Goal: Feedback & Contribution: Contribute content

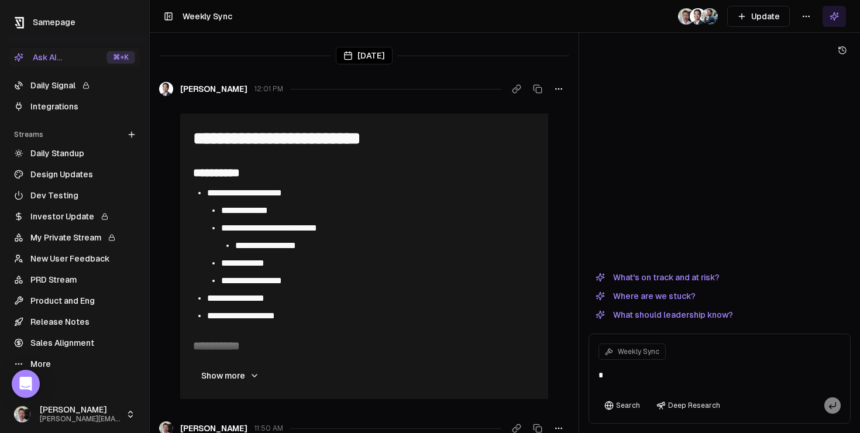
click at [64, 107] on link "Integrations" at bounding box center [74, 106] width 130 height 19
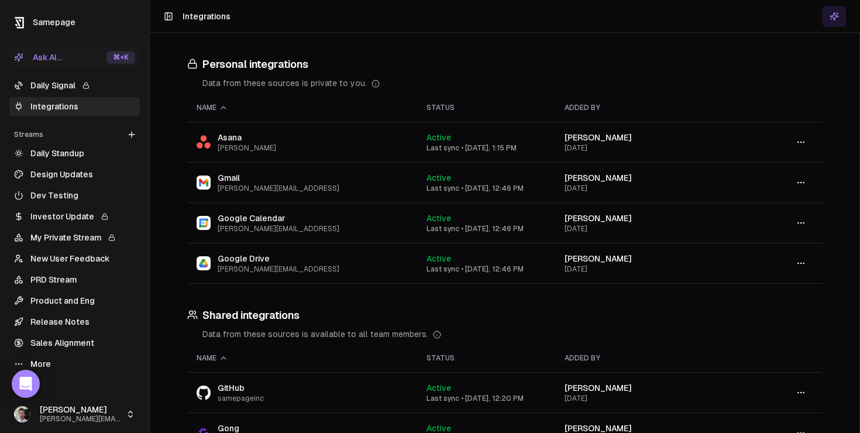
click at [9, 97] on link "Integrations" at bounding box center [74, 106] width 130 height 19
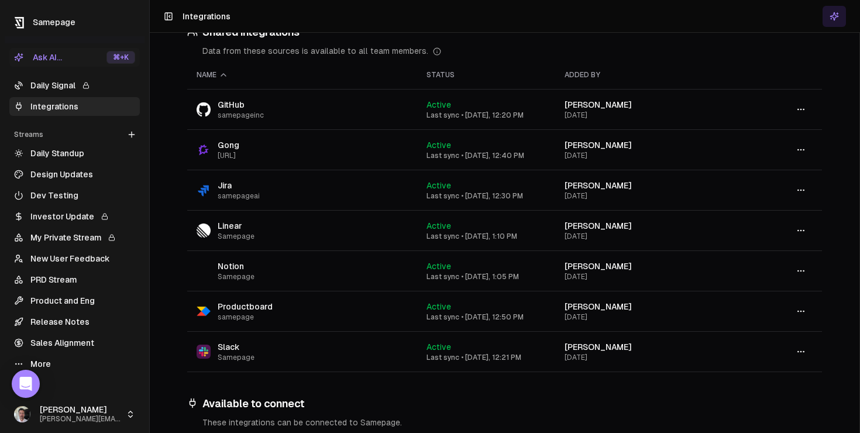
scroll to position [282, 0]
click at [78, 263] on link "New User Feedback" at bounding box center [74, 258] width 130 height 19
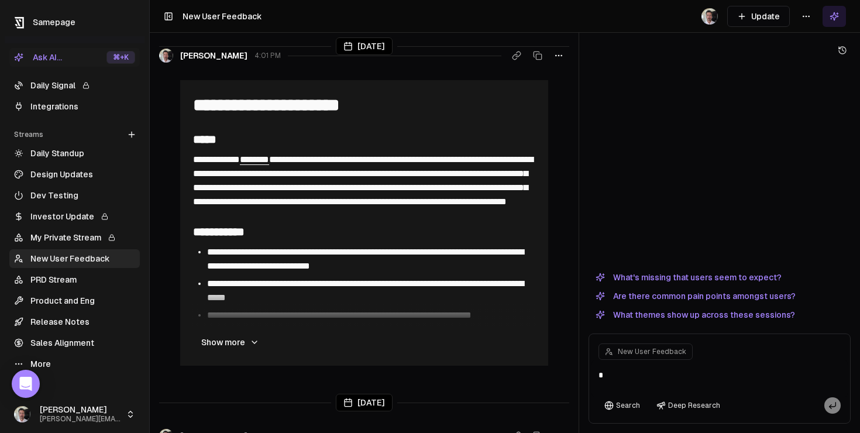
scroll to position [58, 0]
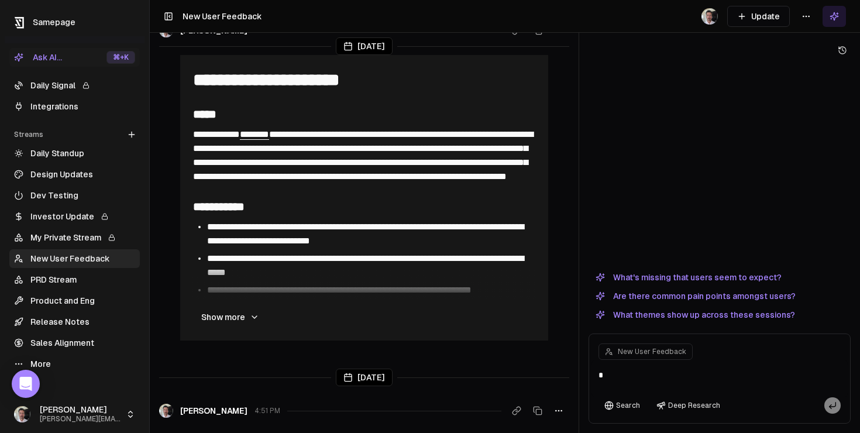
click at [237, 316] on button "Show more" at bounding box center [230, 316] width 77 height 23
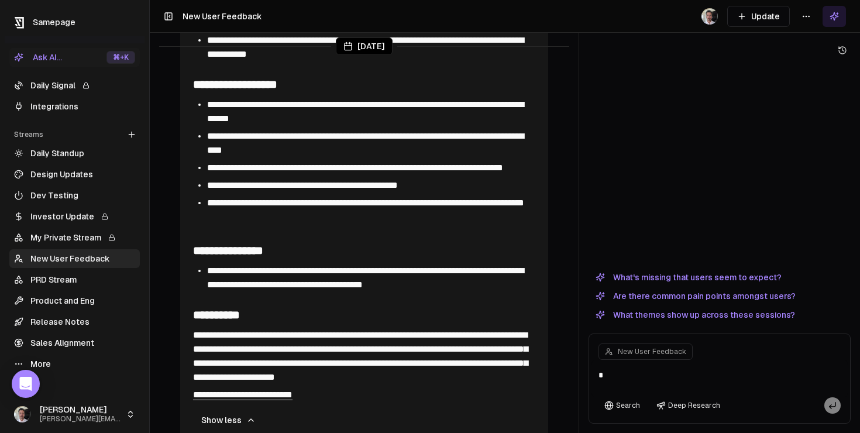
scroll to position [0, 0]
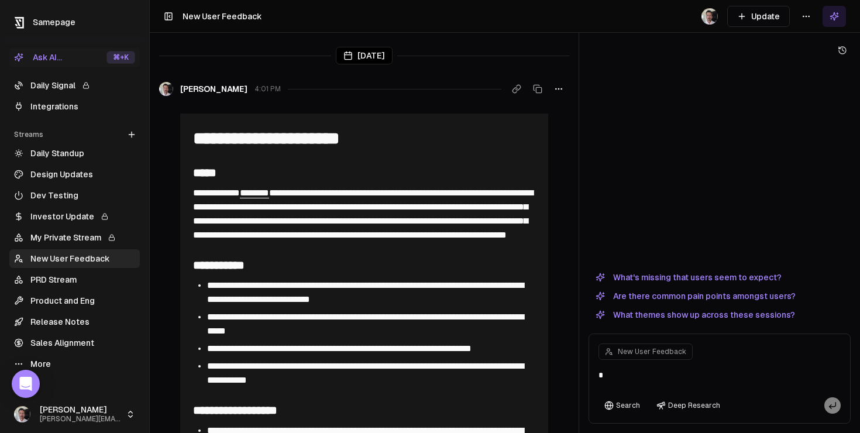
click at [768, 18] on button "Update" at bounding box center [758, 16] width 63 height 21
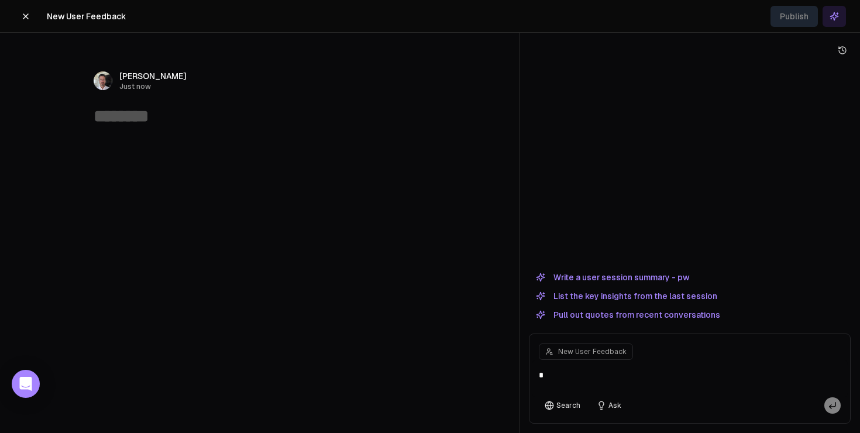
click at [603, 277] on button "Write a user session summary - pw" at bounding box center [612, 277] width 167 height 14
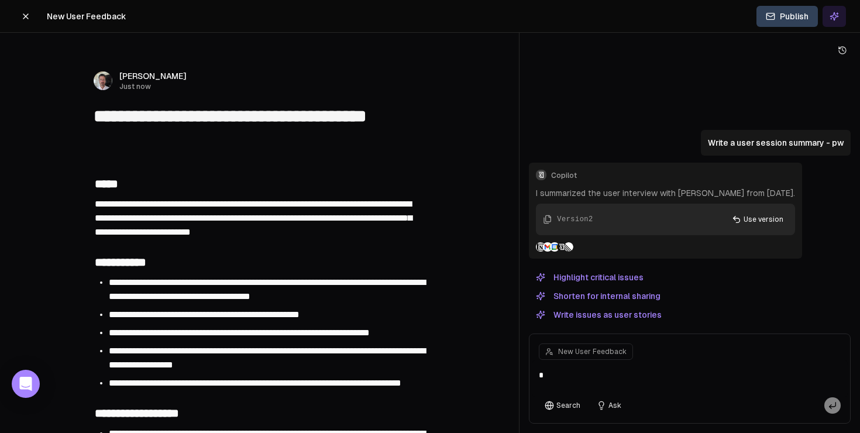
type textarea "**********"
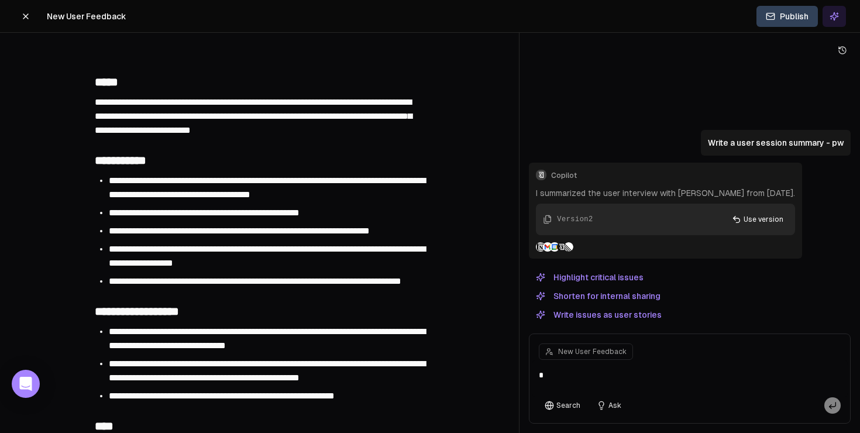
scroll to position [94, 0]
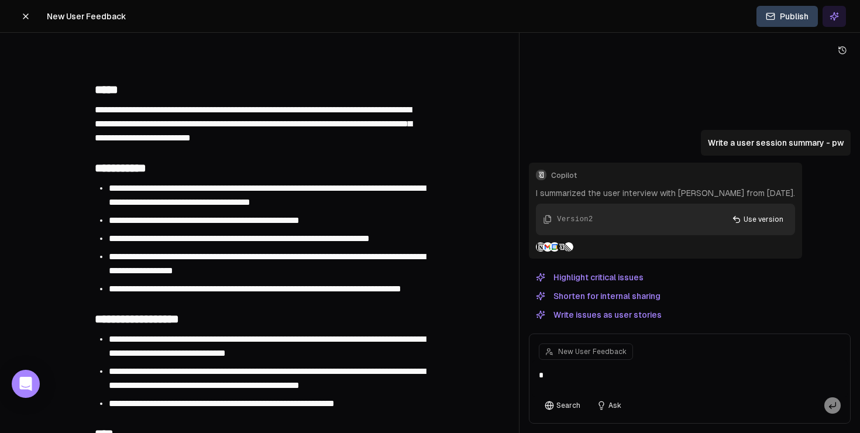
click at [793, 16] on button "Publish" at bounding box center [786, 16] width 61 height 21
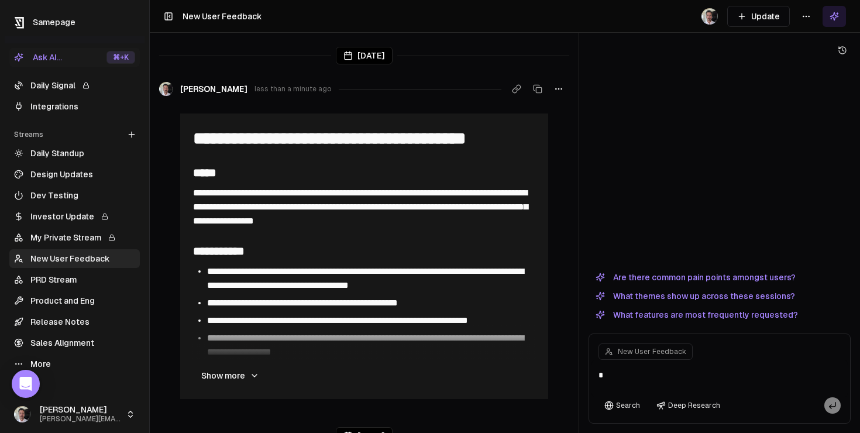
click at [42, 90] on link "Daily Signal" at bounding box center [74, 85] width 130 height 19
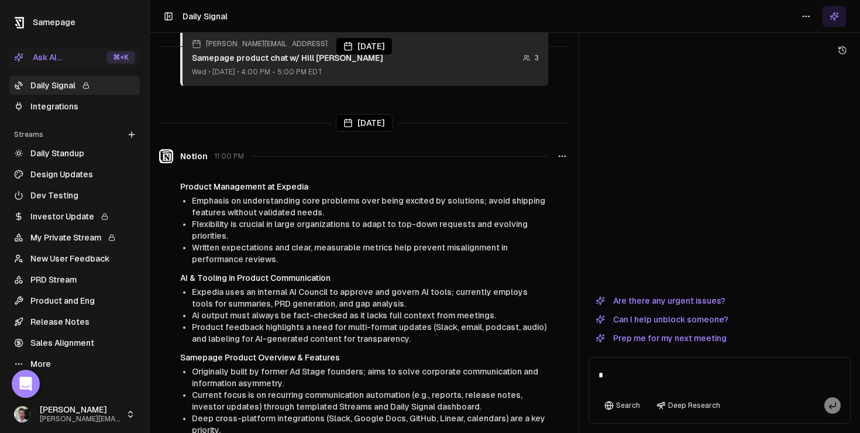
scroll to position [2609, 0]
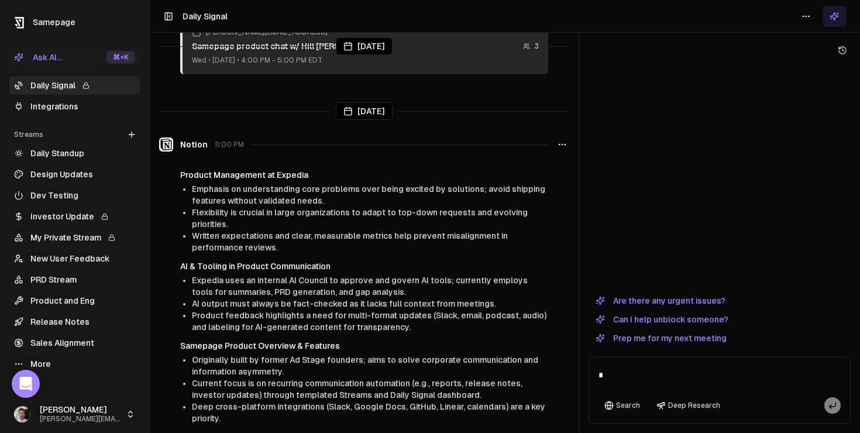
click at [66, 298] on link "Product and Eng" at bounding box center [74, 300] width 130 height 19
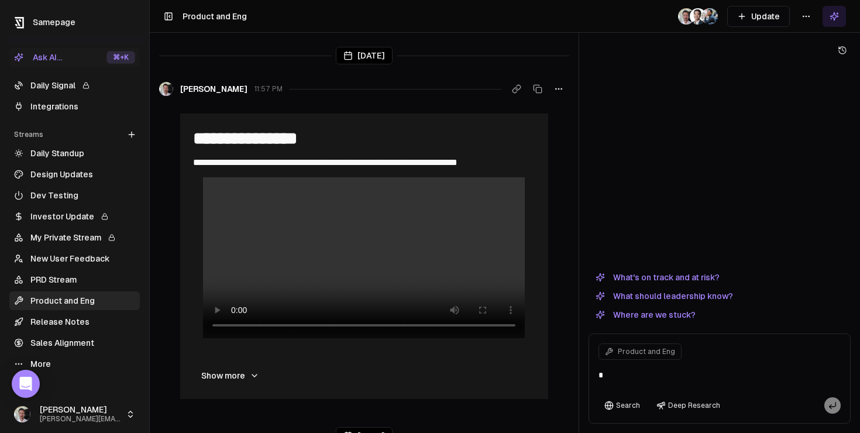
click at [56, 248] on ul "Daily Standup Design Updates Dev Testing Investor Update My Private Stream New …" at bounding box center [74, 258] width 130 height 229
